Goal: Task Accomplishment & Management: Manage account settings

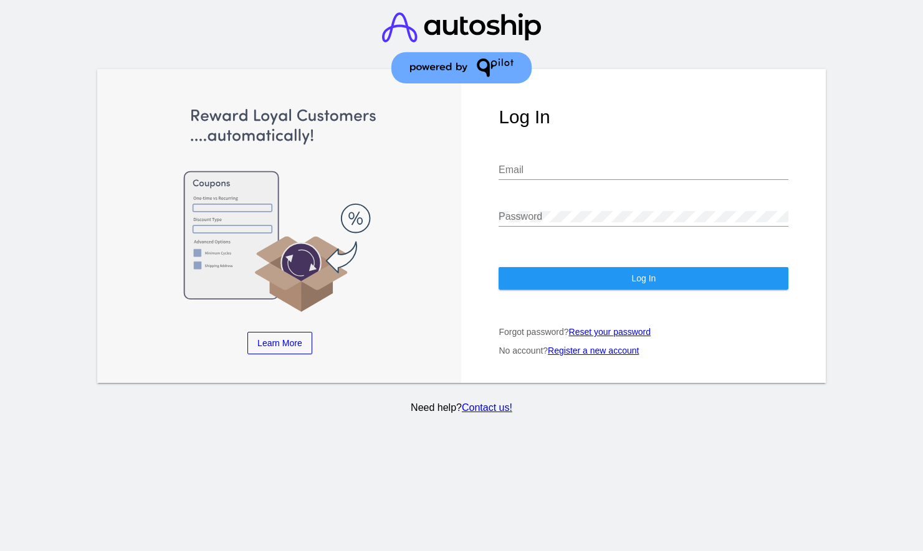
type input "[EMAIL_ADDRESS][DOMAIN_NAME]"
click at [585, 270] on button "Log In" at bounding box center [643, 278] width 290 height 22
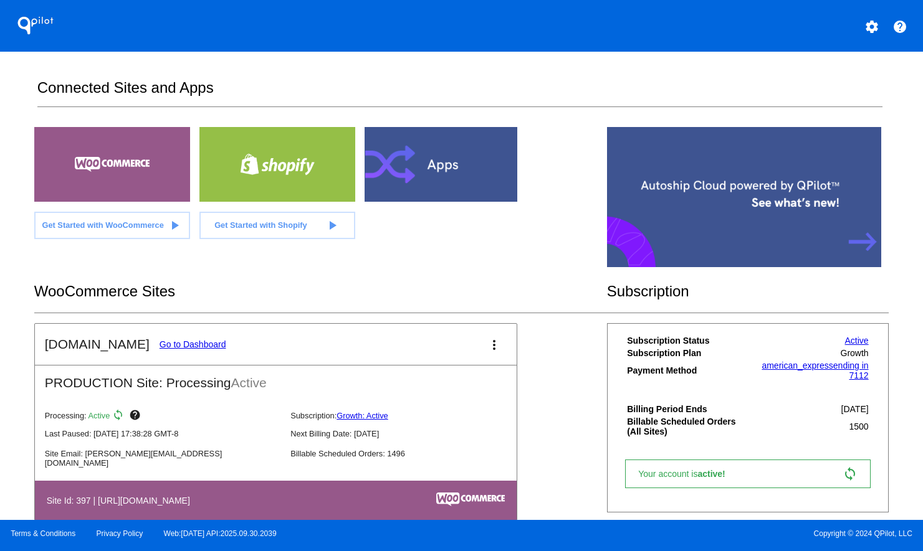
scroll to position [5, 0]
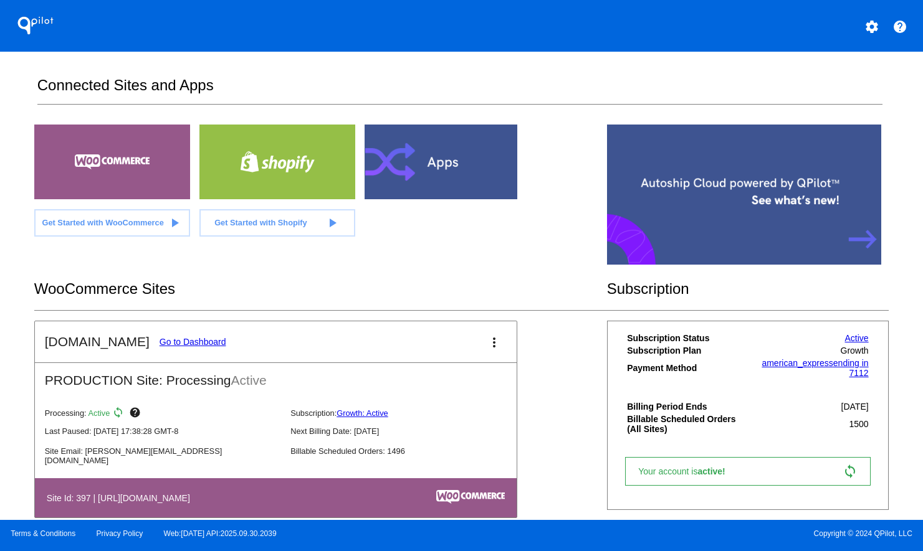
click at [195, 345] on link "Go to Dashboard" at bounding box center [193, 342] width 67 height 10
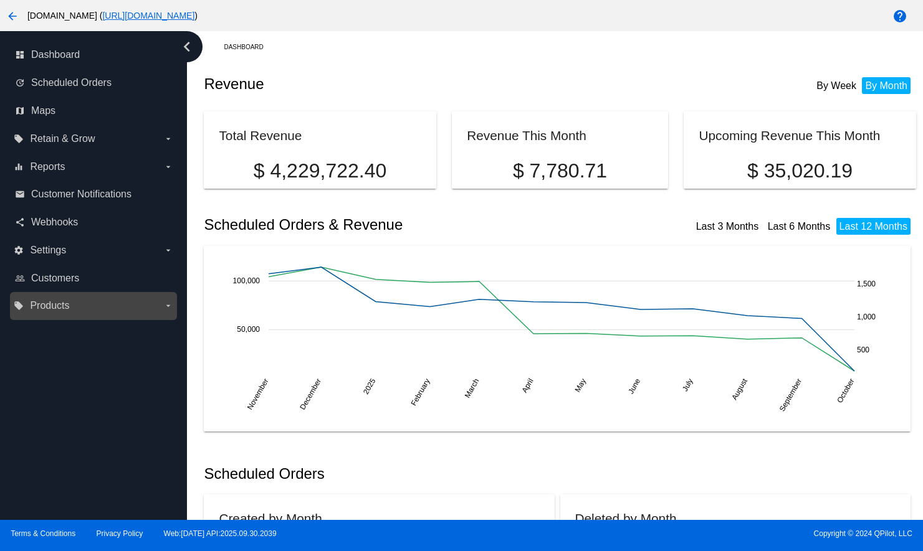
click at [67, 305] on span "Products" at bounding box center [49, 305] width 39 height 11
click at [0, 0] on input "local_offer Products arrow_drop_down" at bounding box center [0, 0] width 0 height 0
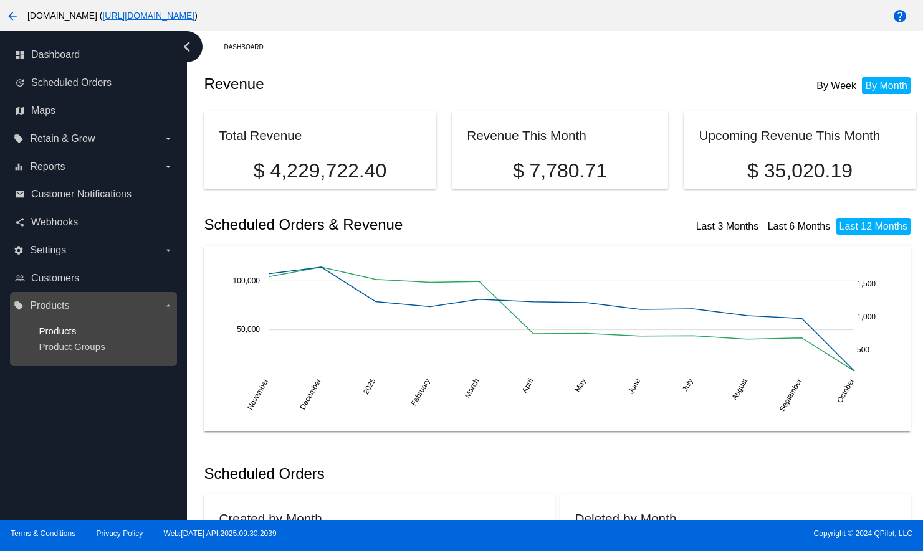
click at [66, 329] on span "Products" at bounding box center [57, 331] width 37 height 11
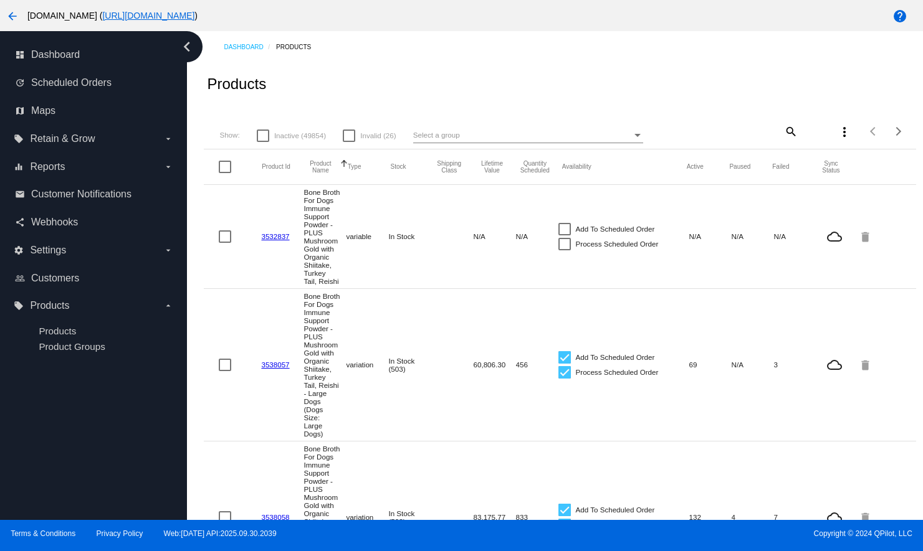
click at [786, 128] on mat-icon "search" at bounding box center [790, 131] width 15 height 19
click at [738, 132] on input "Search" at bounding box center [739, 130] width 118 height 10
type input "suphip"
